Goal: Task Accomplishment & Management: Use online tool/utility

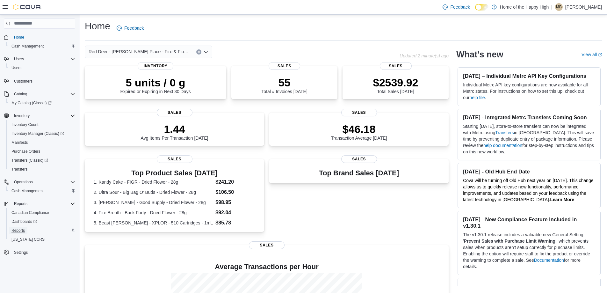
click at [17, 227] on span "Reports" at bounding box center [17, 231] width 13 height 8
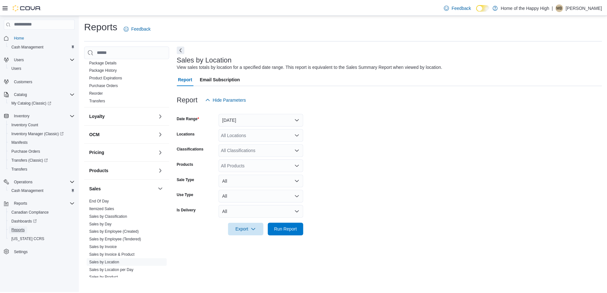
scroll to position [227, 0]
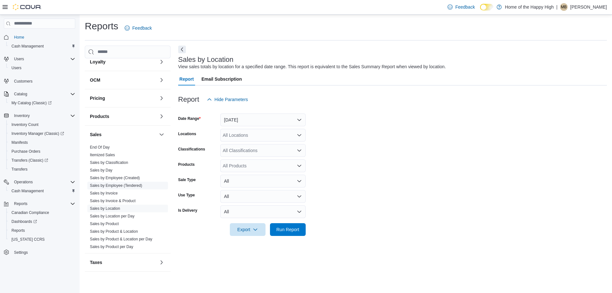
click at [114, 183] on span "Sales by Employee (Tendered)" at bounding box center [116, 185] width 52 height 5
click at [114, 184] on link "Sales by Employee (Tendered)" at bounding box center [116, 185] width 52 height 4
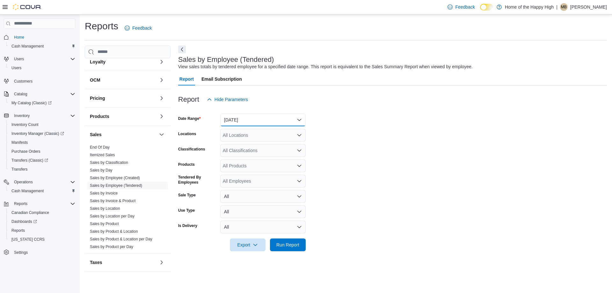
click at [248, 115] on button "[DATE]" at bounding box center [262, 119] width 85 height 13
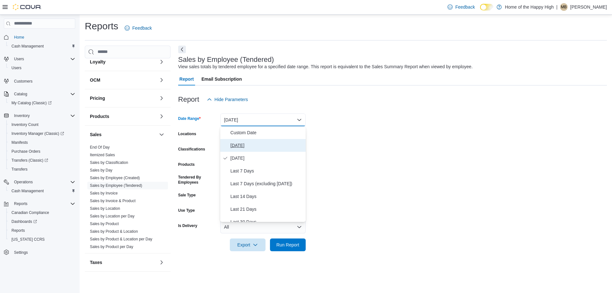
click at [244, 142] on span "[DATE]" at bounding box center [266, 146] width 73 height 8
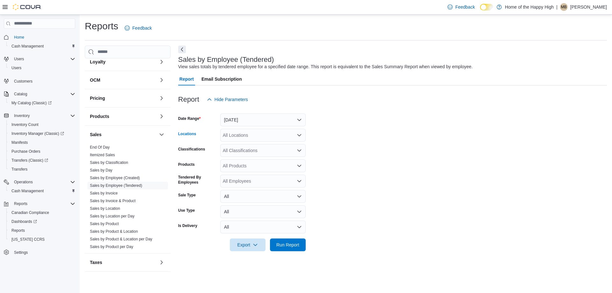
click at [243, 138] on div "All Locations" at bounding box center [262, 135] width 85 height 13
type input "*****"
click at [268, 144] on span "Red Deer - [PERSON_NAME] Place - Fire & Flower" at bounding box center [298, 146] width 103 height 6
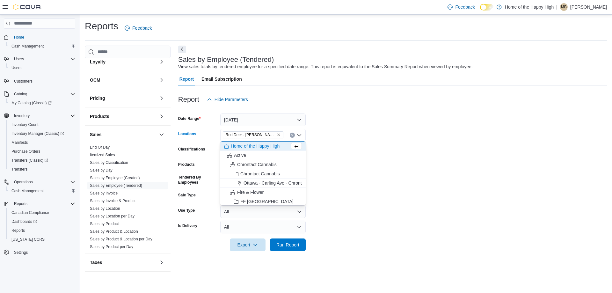
click at [333, 134] on form "Date Range [DATE] Locations [GEOGRAPHIC_DATA] - [PERSON_NAME][GEOGRAPHIC_DATA] …" at bounding box center [392, 178] width 429 height 145
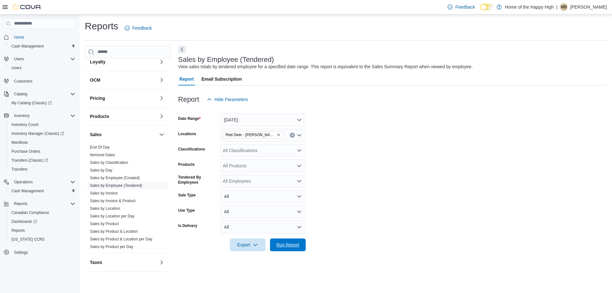
drag, startPoint x: 288, startPoint y: 246, endPoint x: 311, endPoint y: 228, distance: 29.1
click at [289, 246] on span "Run Report" at bounding box center [287, 245] width 23 height 6
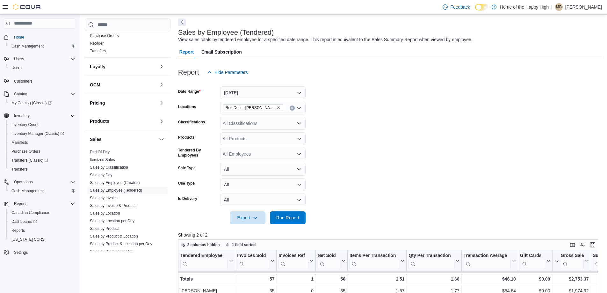
scroll to position [64, 0]
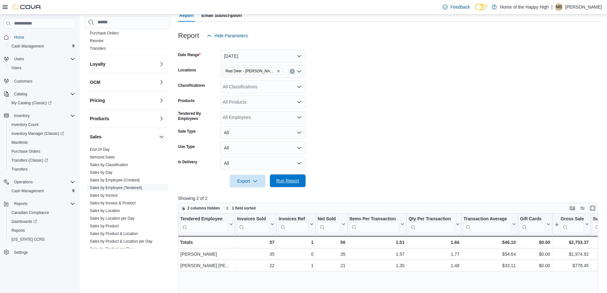
click at [280, 179] on span "Run Report" at bounding box center [287, 181] width 23 height 6
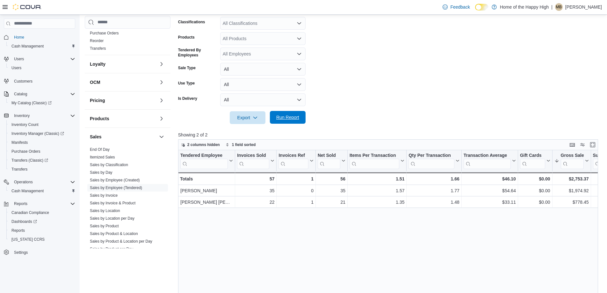
scroll to position [127, 0]
click at [288, 122] on span "Run Report" at bounding box center [288, 117] width 28 height 13
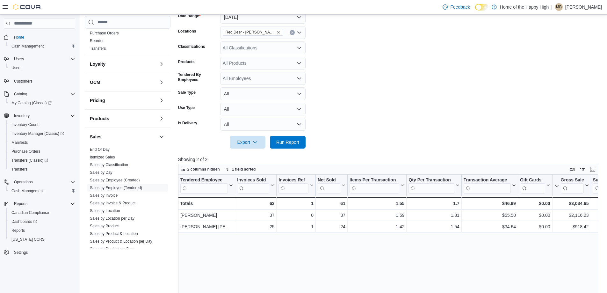
scroll to position [64, 0]
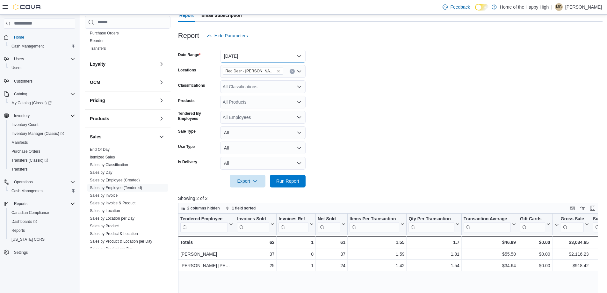
click at [269, 60] on button "[DATE]" at bounding box center [262, 56] width 85 height 13
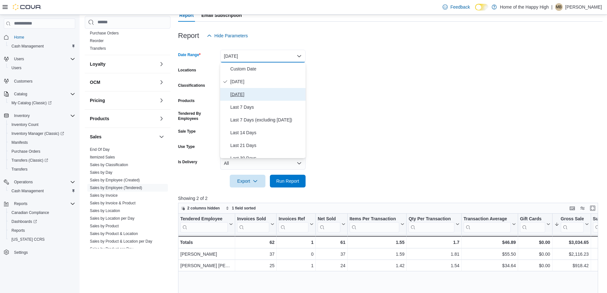
click at [267, 96] on span "[DATE]" at bounding box center [266, 95] width 73 height 8
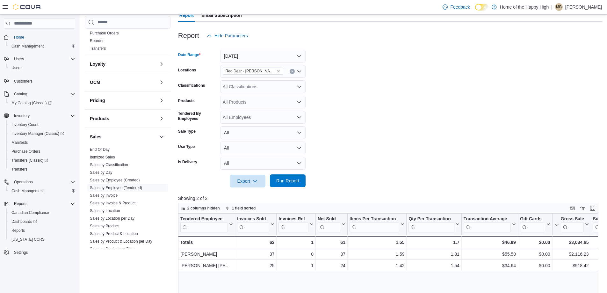
click at [294, 178] on span "Run Report" at bounding box center [287, 181] width 23 height 6
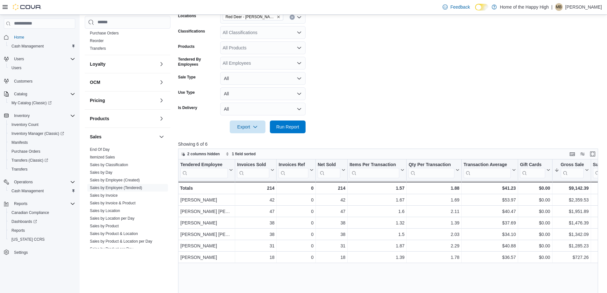
scroll to position [85, 0]
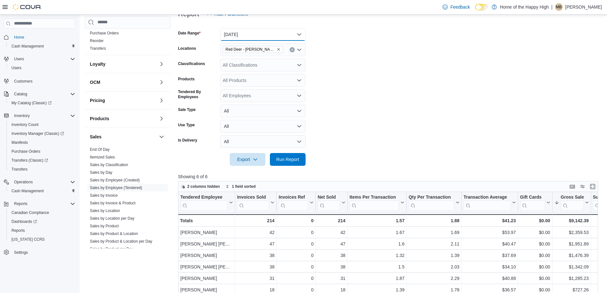
click at [280, 38] on button "[DATE]" at bounding box center [262, 34] width 85 height 13
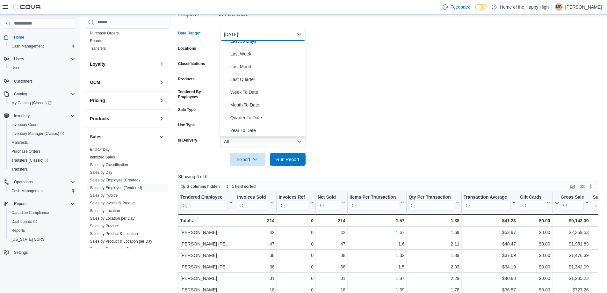
scroll to position [96, 0]
click at [251, 132] on span "Year To Date" at bounding box center [266, 130] width 73 height 8
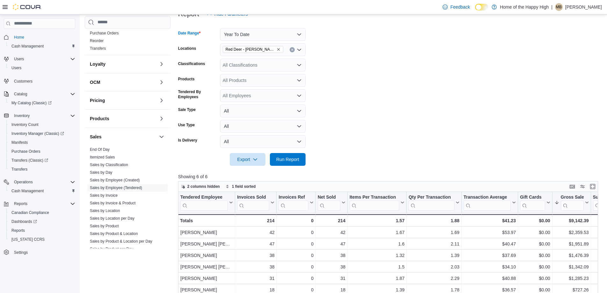
click at [385, 185] on div "2 columns hidden 1 field sorted" at bounding box center [388, 186] width 420 height 11
click at [298, 160] on span "Run Report" at bounding box center [287, 159] width 23 height 6
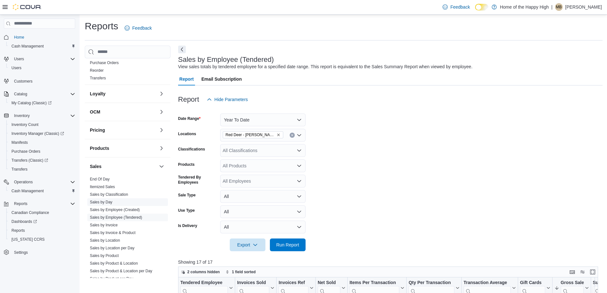
click at [103, 203] on link "Sales by Day" at bounding box center [101, 202] width 23 height 4
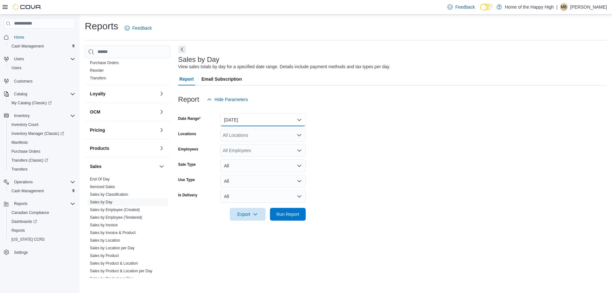
click at [246, 123] on button "[DATE]" at bounding box center [262, 119] width 85 height 13
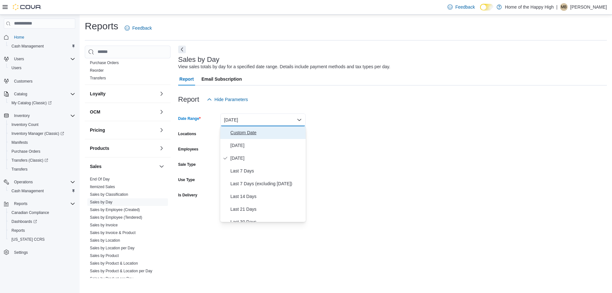
click at [245, 132] on span "Custom Date" at bounding box center [266, 133] width 73 height 8
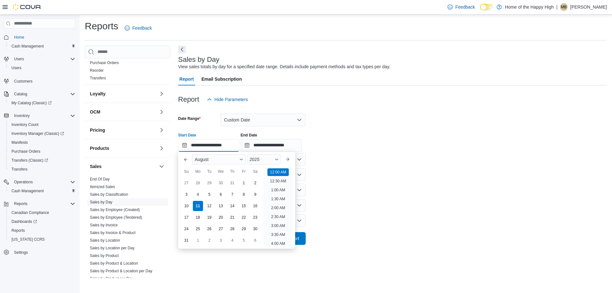
click at [228, 147] on input "**********" at bounding box center [208, 145] width 61 height 13
click at [282, 179] on li "2:00 PM" at bounding box center [277, 179] width 19 height 8
type input "**********"
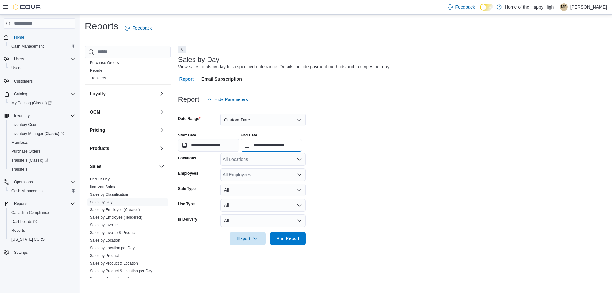
click at [294, 144] on input "**********" at bounding box center [271, 145] width 61 height 13
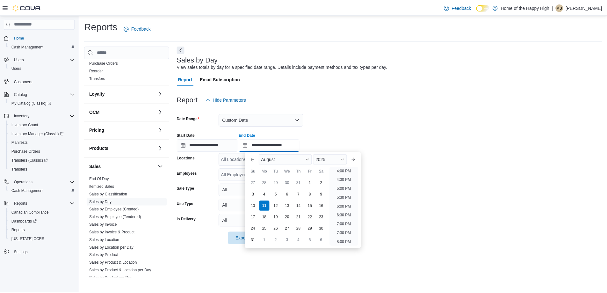
scroll to position [255, 0]
click at [345, 183] on li "3:00 PM" at bounding box center [346, 185] width 19 height 8
type input "**********"
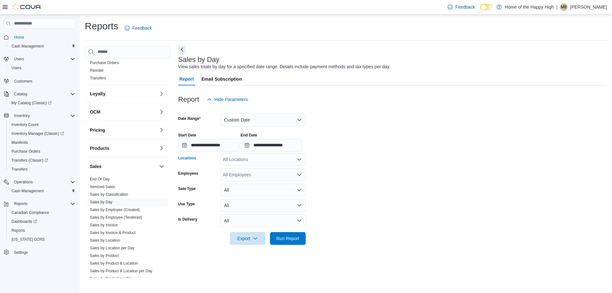
click at [276, 159] on div "All Locations" at bounding box center [262, 159] width 85 height 13
type input "***"
click at [266, 171] on span "Red Deer - [PERSON_NAME] Place - Fire & Flower" at bounding box center [298, 170] width 103 height 6
click at [346, 193] on form "**********" at bounding box center [392, 175] width 429 height 139
click at [286, 237] on span "Run Report" at bounding box center [287, 238] width 23 height 6
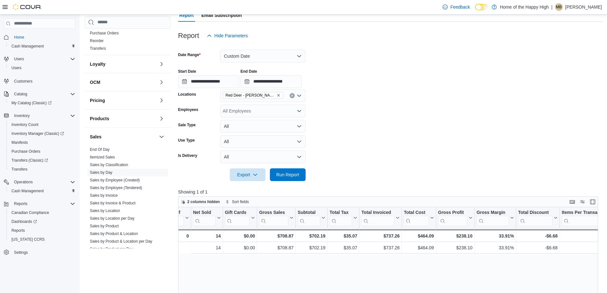
scroll to position [0, 382]
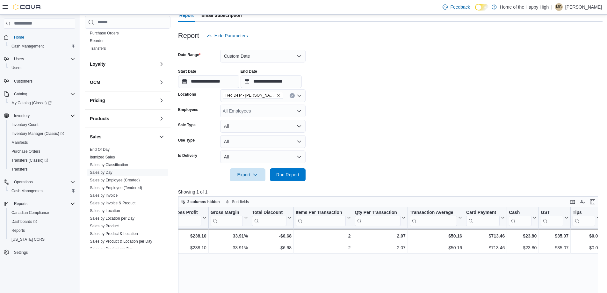
drag, startPoint x: 359, startPoint y: 266, endPoint x: 437, endPoint y: 258, distance: 77.8
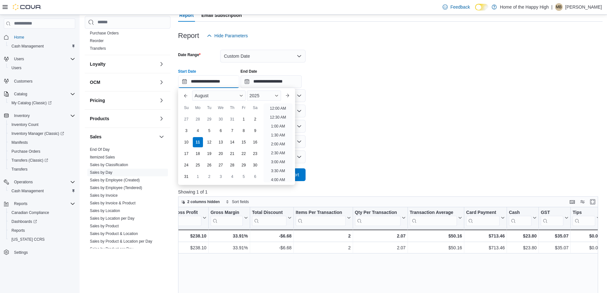
click at [230, 82] on input "**********" at bounding box center [208, 81] width 61 height 13
click at [275, 109] on li "3:00 PM" at bounding box center [277, 107] width 19 height 8
type input "**********"
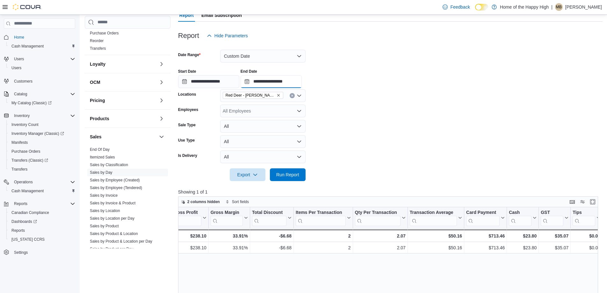
click at [302, 82] on input "**********" at bounding box center [271, 81] width 61 height 13
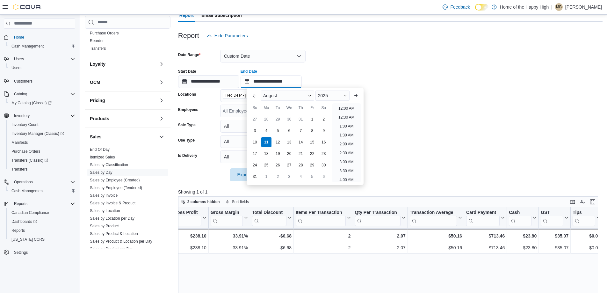
scroll to position [287, 0]
click at [347, 107] on li "4:00 PM" at bounding box center [346, 107] width 19 height 8
type input "**********"
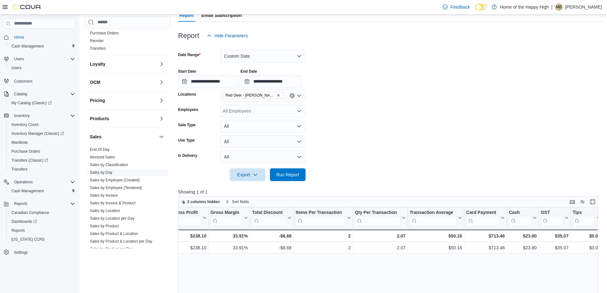
click at [355, 124] on form "**********" at bounding box center [390, 111] width 425 height 139
click at [112, 186] on link "Sales by Employee (Tendered)" at bounding box center [116, 188] width 52 height 4
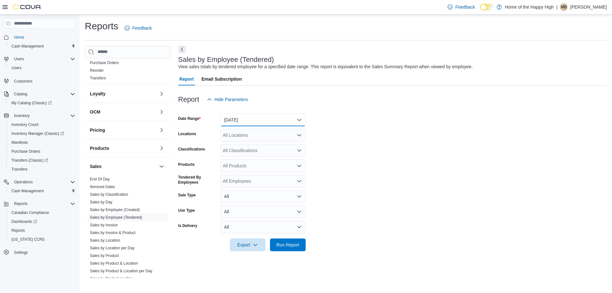
click at [297, 118] on button "[DATE]" at bounding box center [262, 119] width 85 height 13
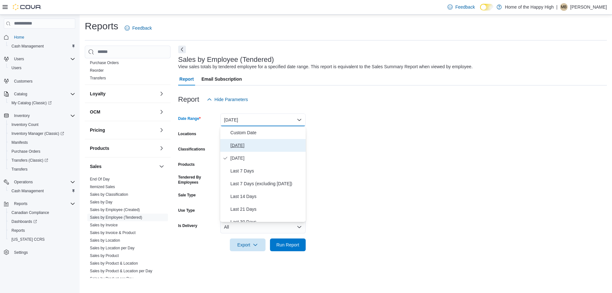
click at [250, 143] on span "[DATE]" at bounding box center [266, 146] width 73 height 8
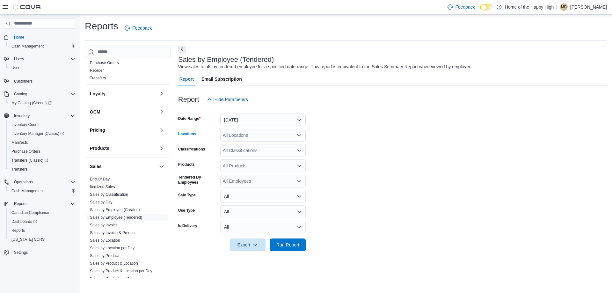
click at [247, 136] on div "All Locations" at bounding box center [262, 135] width 85 height 13
type input "***"
click at [269, 146] on span "Red Deer - [PERSON_NAME] Place - Fire & Flower" at bounding box center [298, 146] width 103 height 6
click at [323, 150] on form "Date Range [DATE] Locations [GEOGRAPHIC_DATA] - [PERSON_NAME] Place - Fire & Fl…" at bounding box center [392, 178] width 429 height 145
click at [292, 242] on span "Run Report" at bounding box center [287, 244] width 23 height 6
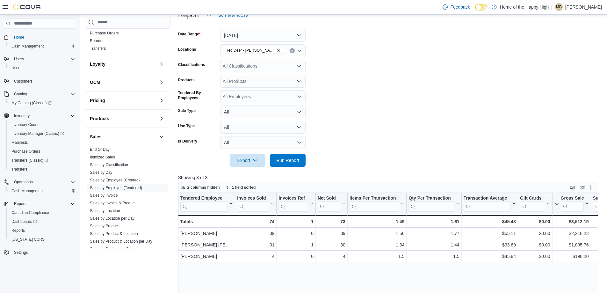
scroll to position [96, 0]
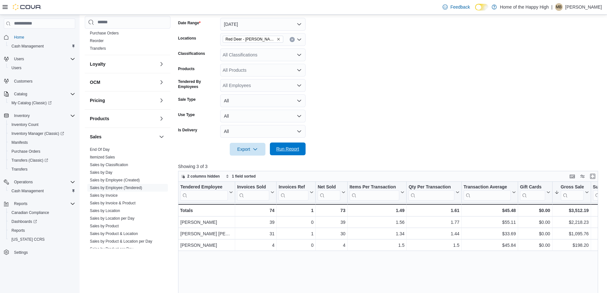
click at [300, 148] on span "Run Report" at bounding box center [288, 148] width 28 height 13
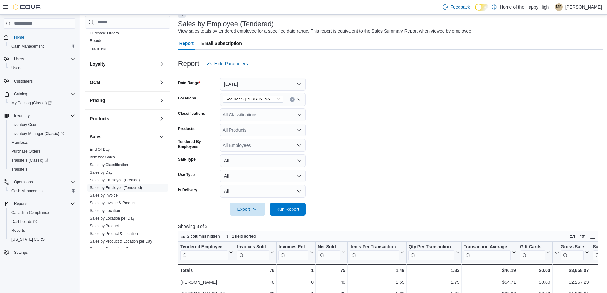
scroll to position [32, 0]
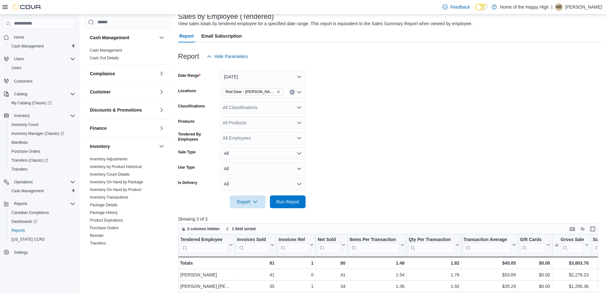
scroll to position [32, 0]
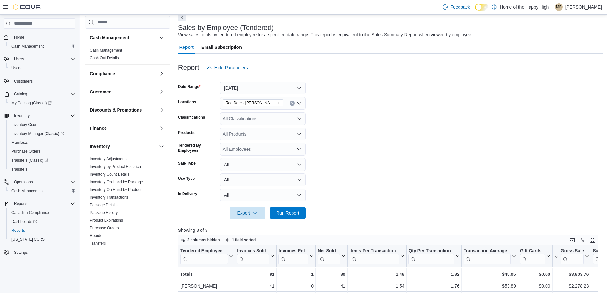
click at [481, 7] on icon at bounding box center [482, 7] width 4 height 4
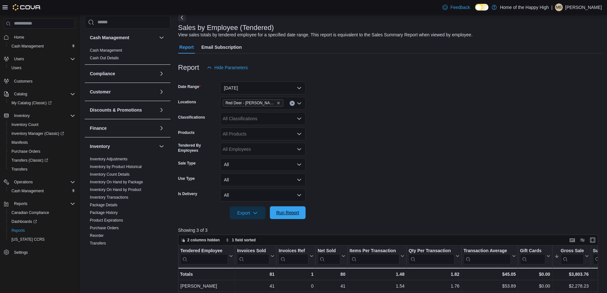
click at [281, 213] on span "Run Report" at bounding box center [287, 212] width 23 height 6
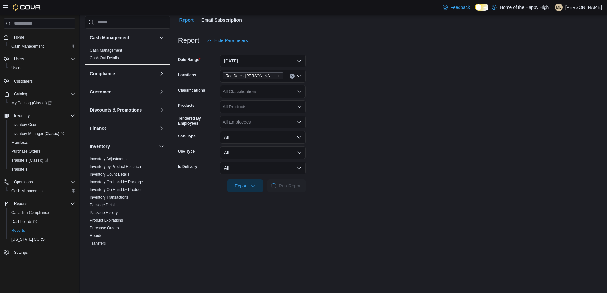
scroll to position [96, 0]
